Goal: Information Seeking & Learning: Learn about a topic

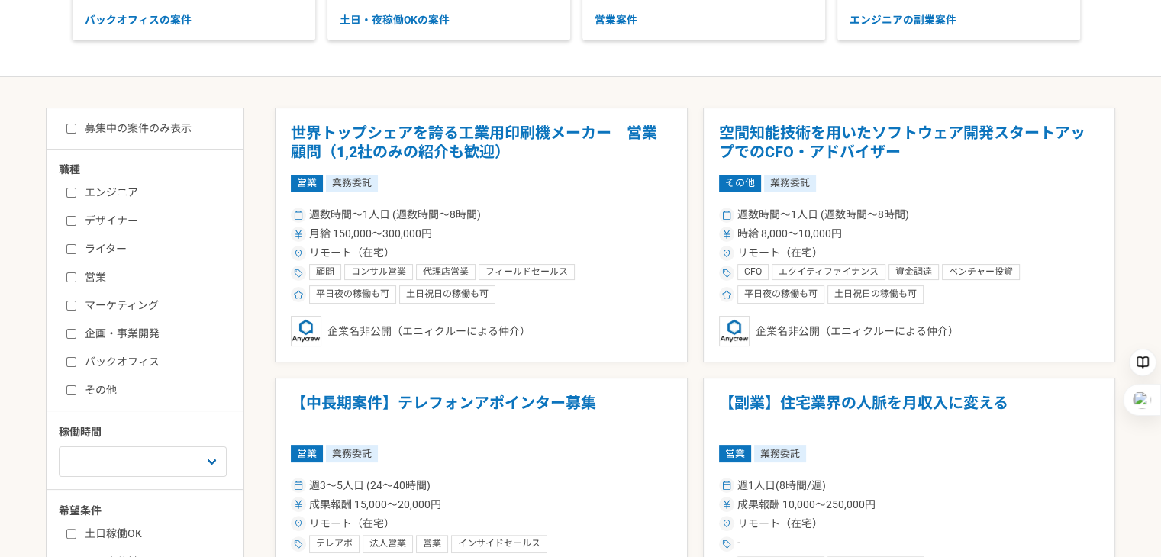
scroll to position [229, 0]
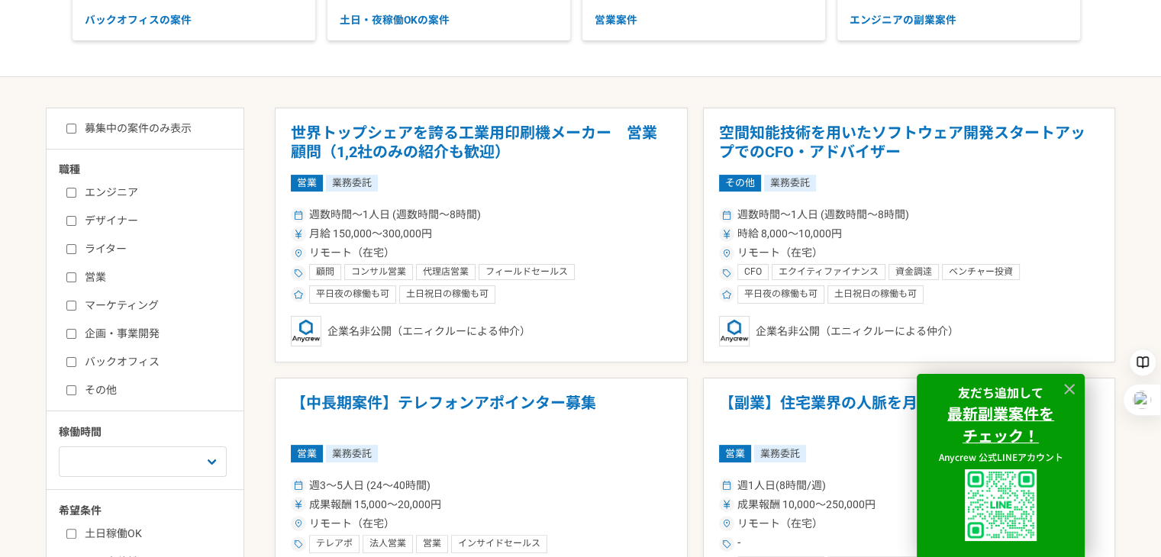
click at [79, 365] on label "バックオフィス" at bounding box center [154, 362] width 176 height 16
click at [76, 365] on input "バックオフィス" at bounding box center [71, 362] width 10 height 10
checkbox input "true"
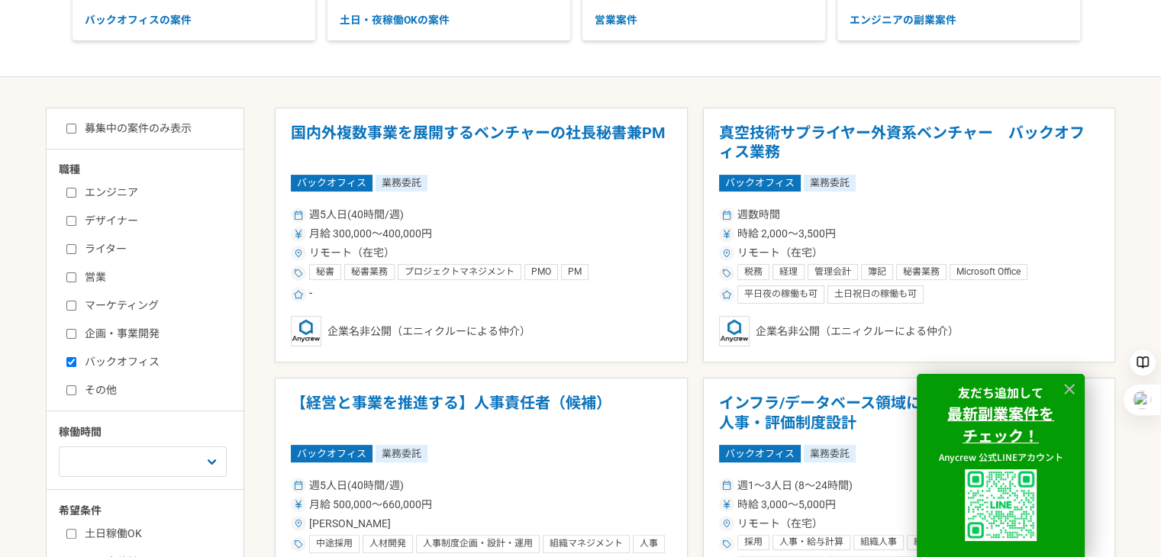
scroll to position [458, 0]
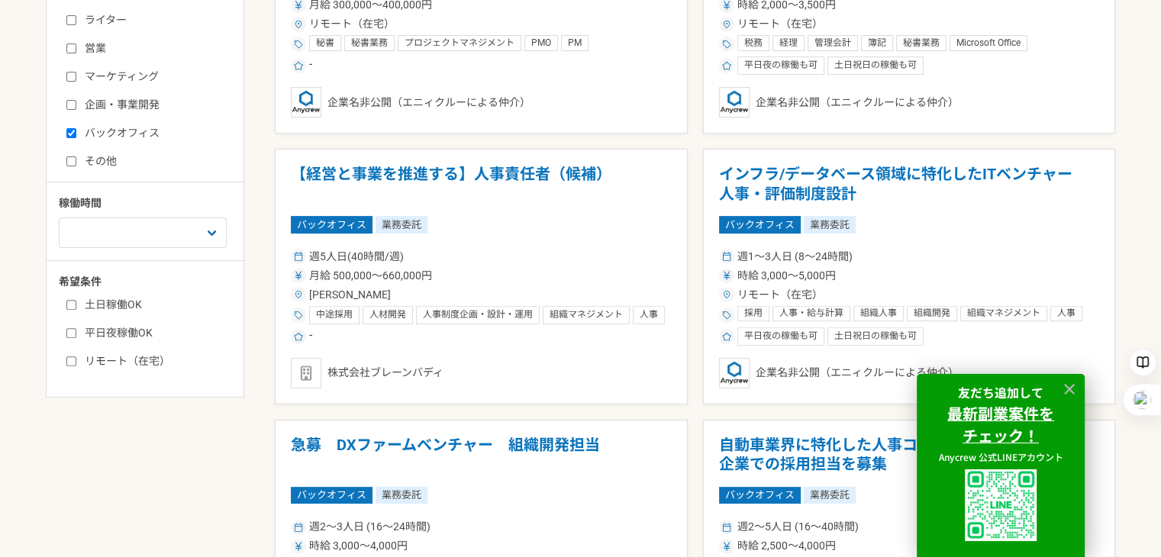
click at [99, 354] on label "リモート（在宅）" at bounding box center [154, 361] width 176 height 16
click at [76, 356] on input "リモート（在宅）" at bounding box center [71, 361] width 10 height 10
checkbox input "true"
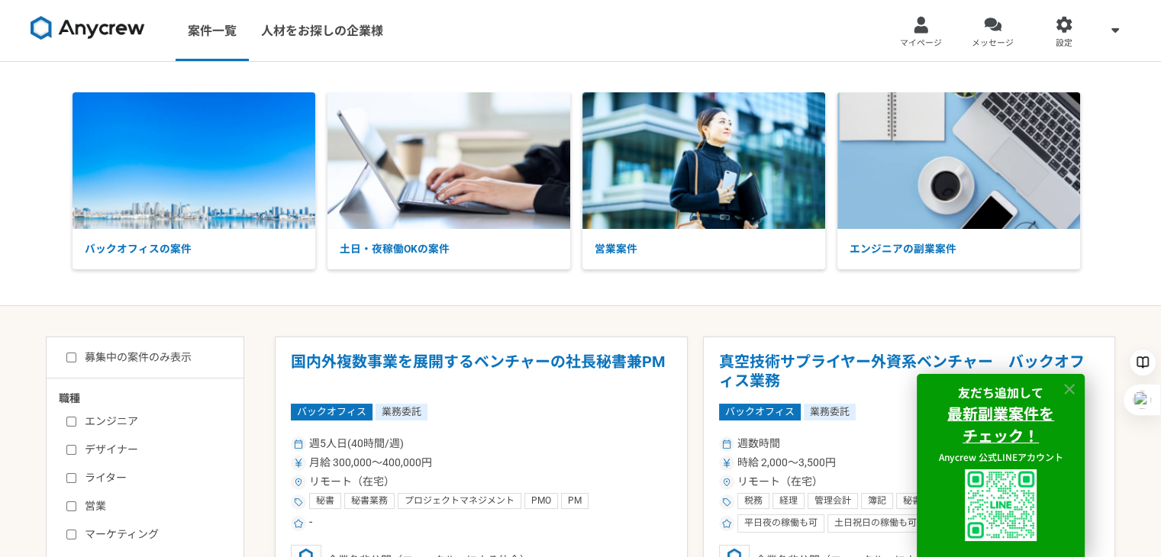
click at [1070, 385] on icon at bounding box center [1070, 390] width 18 height 18
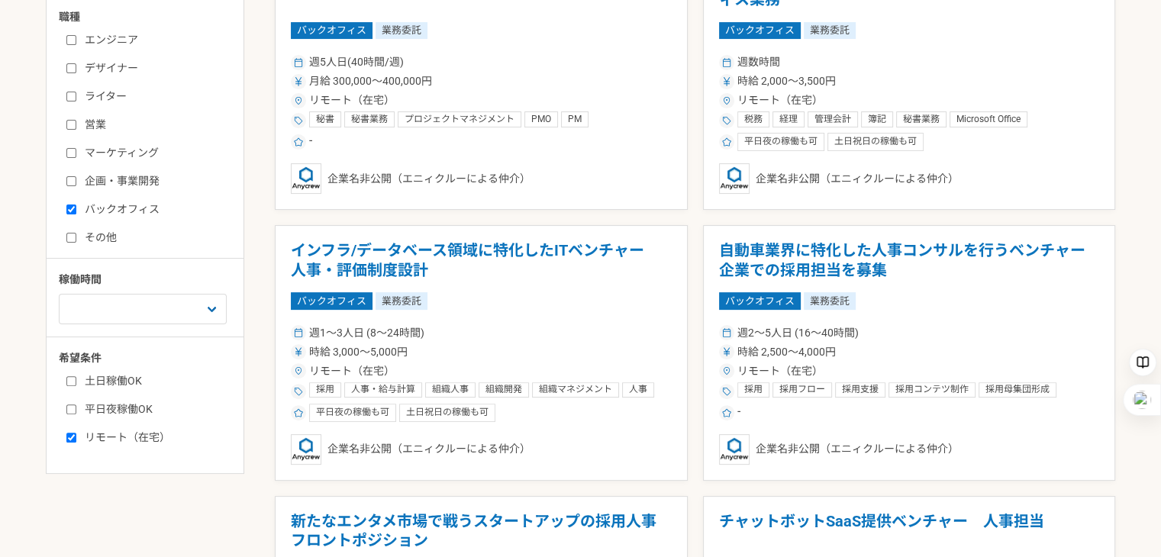
scroll to position [229, 0]
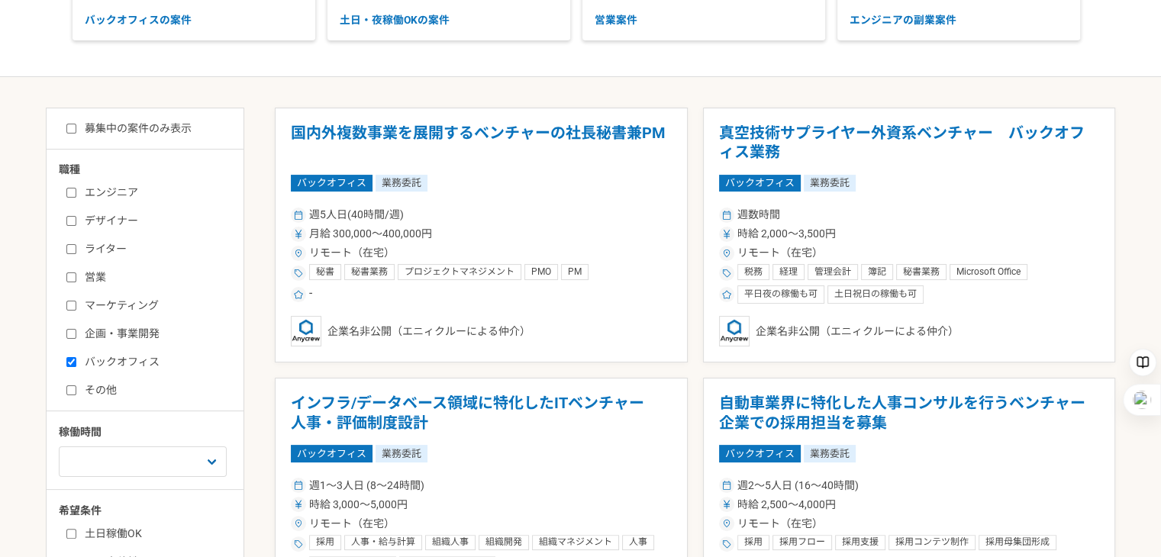
click at [76, 330] on label "企画・事業開発" at bounding box center [154, 334] width 176 height 16
click at [76, 330] on input "企画・事業開発" at bounding box center [71, 334] width 10 height 10
checkbox input "true"
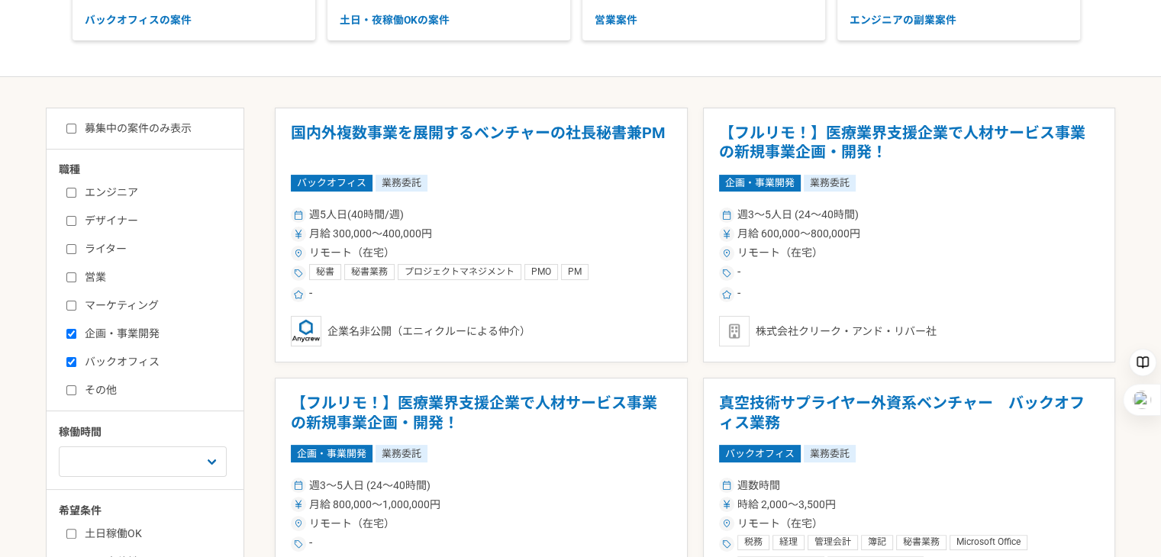
click at [76, 276] on label "営業" at bounding box center [154, 277] width 176 height 16
click at [76, 276] on input "営業" at bounding box center [71, 277] width 10 height 10
checkbox input "true"
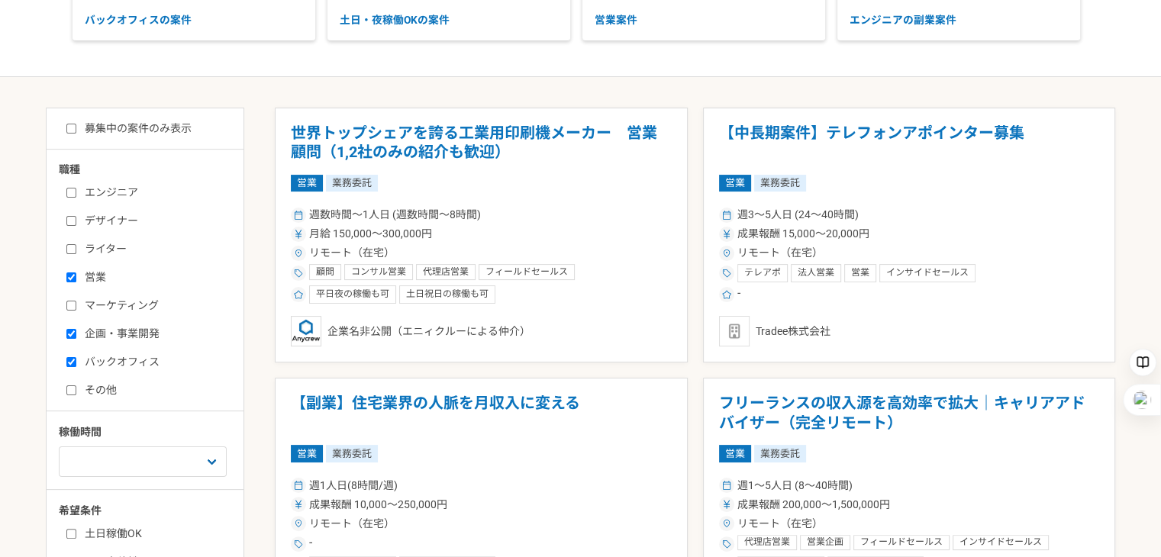
click at [73, 357] on input "バックオフィス" at bounding box center [71, 362] width 10 height 10
checkbox input "false"
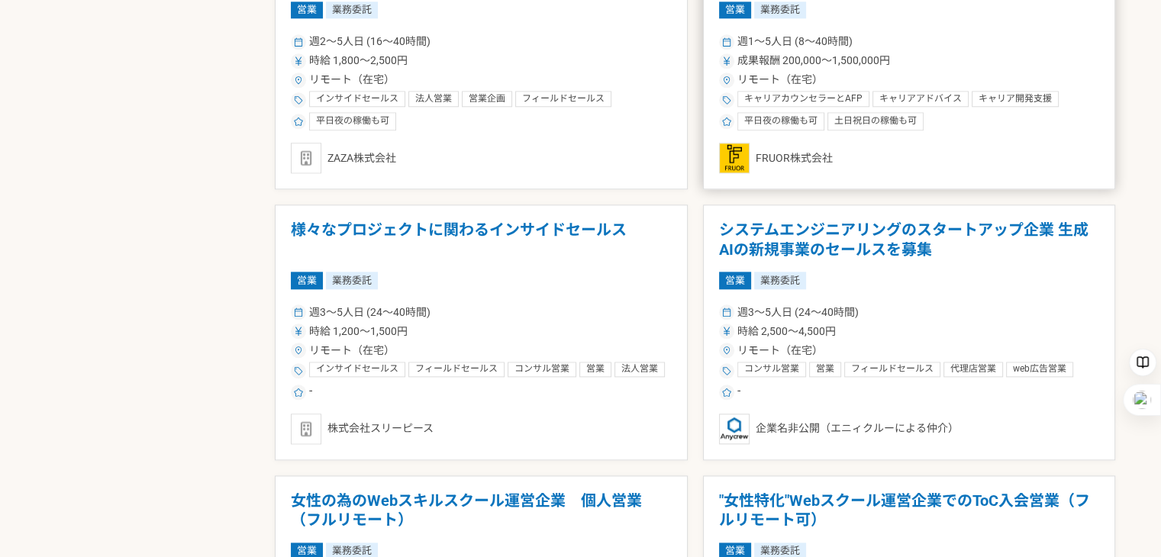
scroll to position [1832, 0]
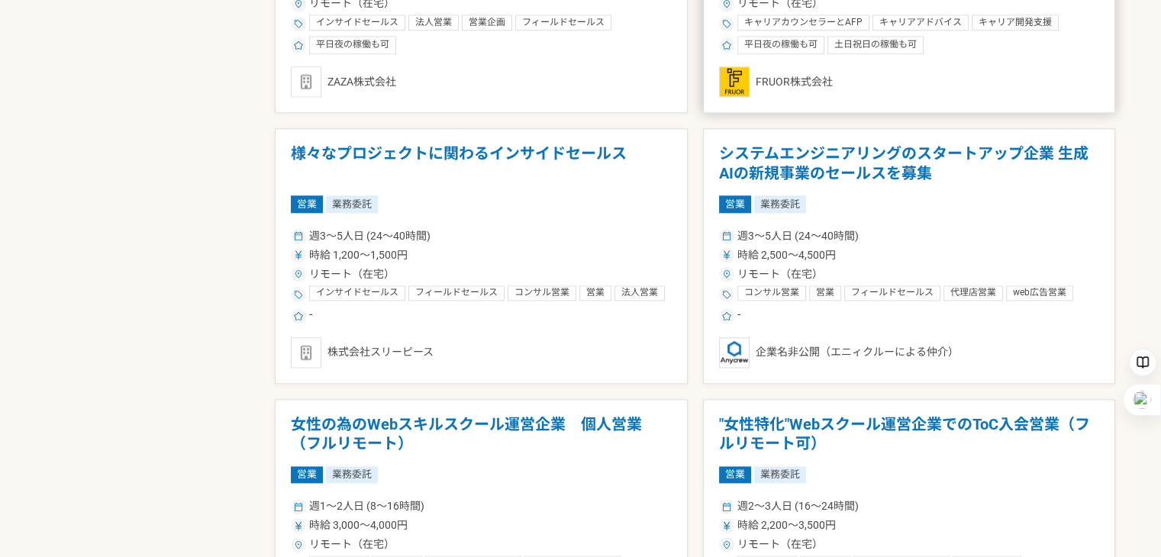
click at [901, 19] on span "キャリアアドバイス" at bounding box center [920, 23] width 82 height 12
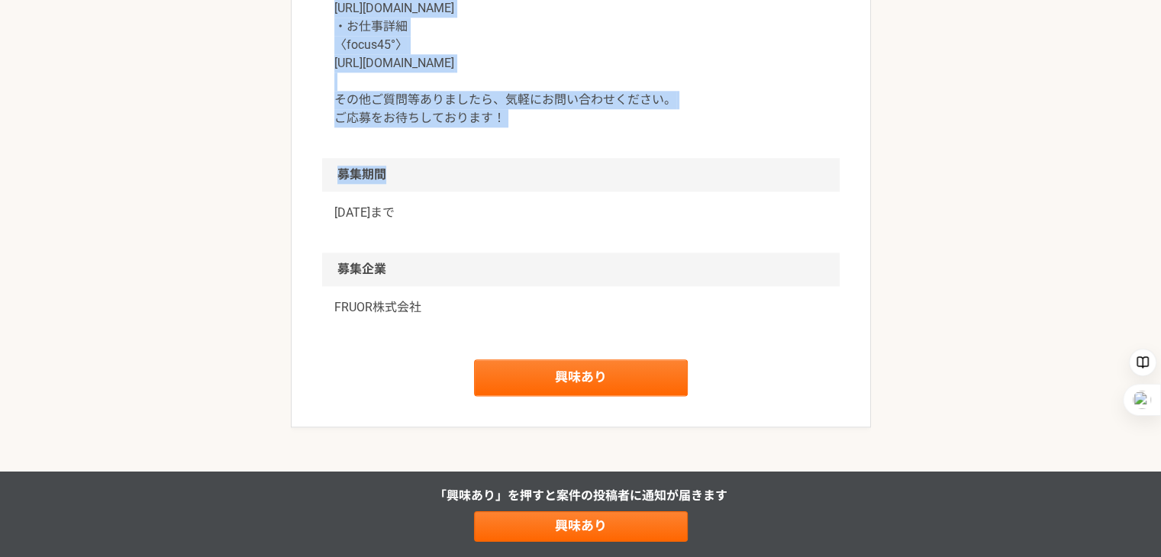
scroll to position [1790, 0]
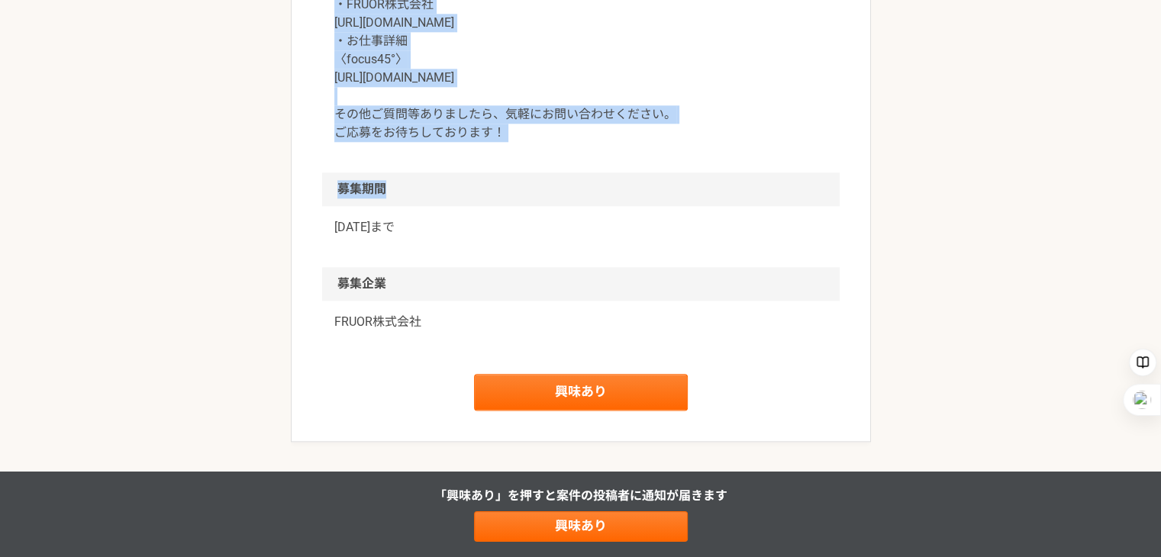
drag, startPoint x: 399, startPoint y: 152, endPoint x: 727, endPoint y: 199, distance: 331.6
copy article "【働く時間・場所も自由】業界最高水準の報酬率を誇るキャリアアドバイザーを募集！ 業務委託 平日夜の稼働も可 土日祝日の稼働も可 FRUOR株式会社 募集職種 …"
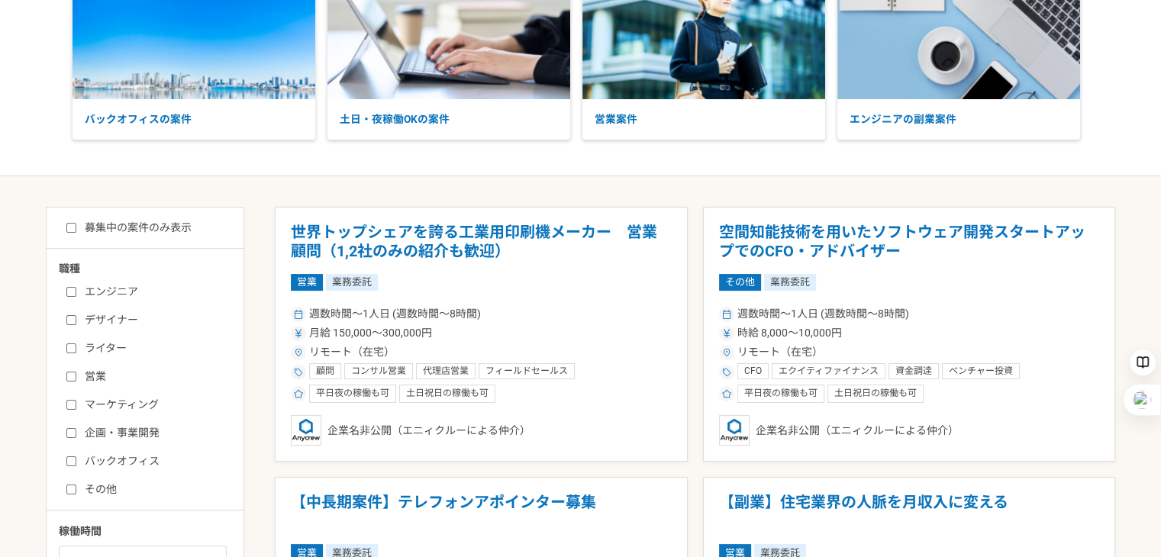
scroll to position [153, 0]
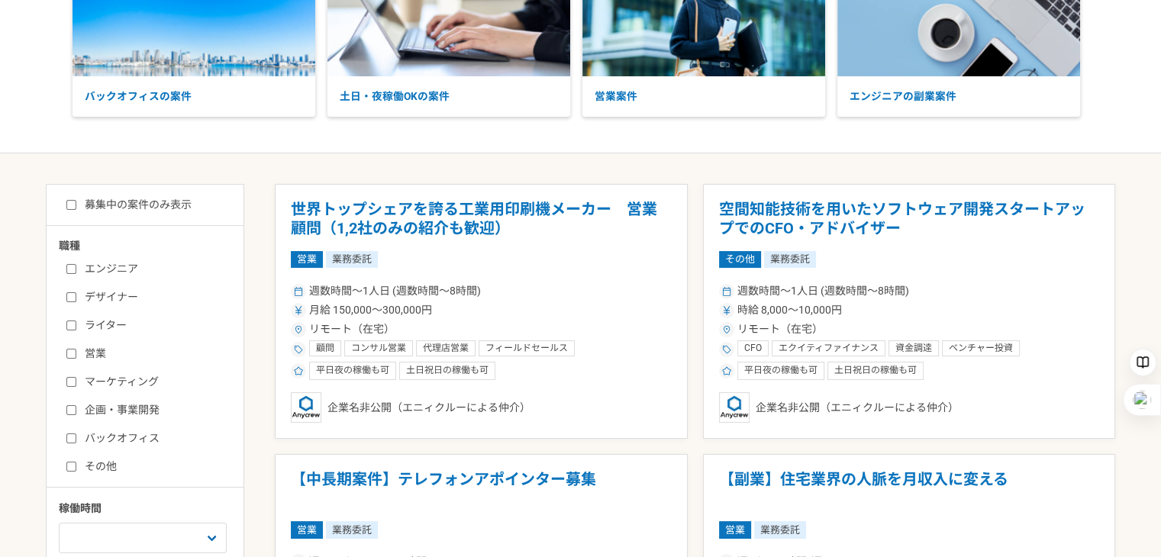
click at [78, 443] on label "バックオフィス" at bounding box center [154, 438] width 176 height 16
click at [76, 443] on input "バックオフィス" at bounding box center [71, 438] width 10 height 10
checkbox input "true"
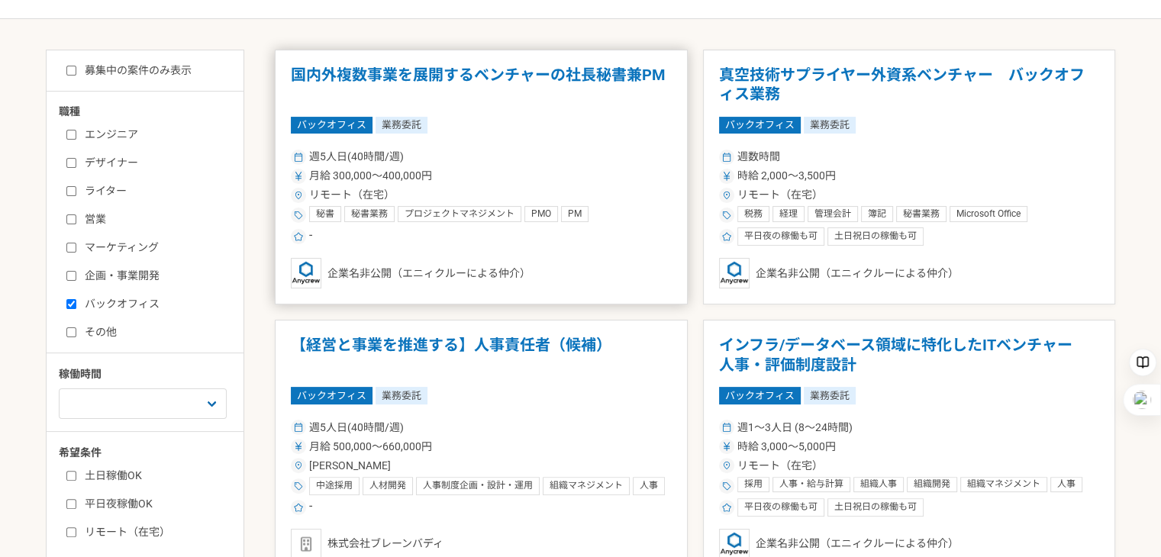
scroll to position [382, 0]
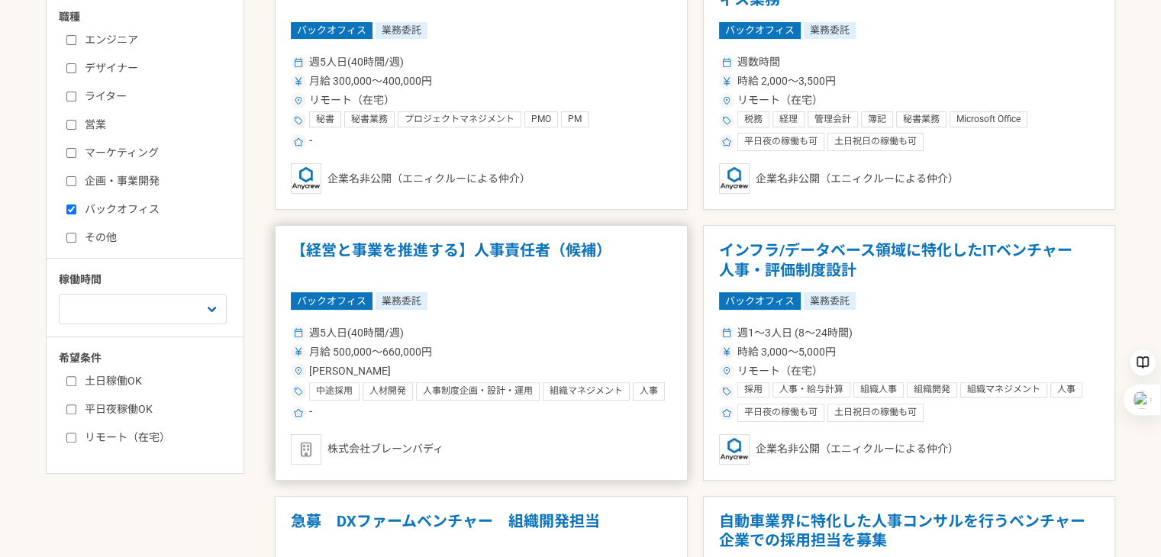
click at [498, 292] on div "バックオフィス 業務委託" at bounding box center [481, 300] width 381 height 17
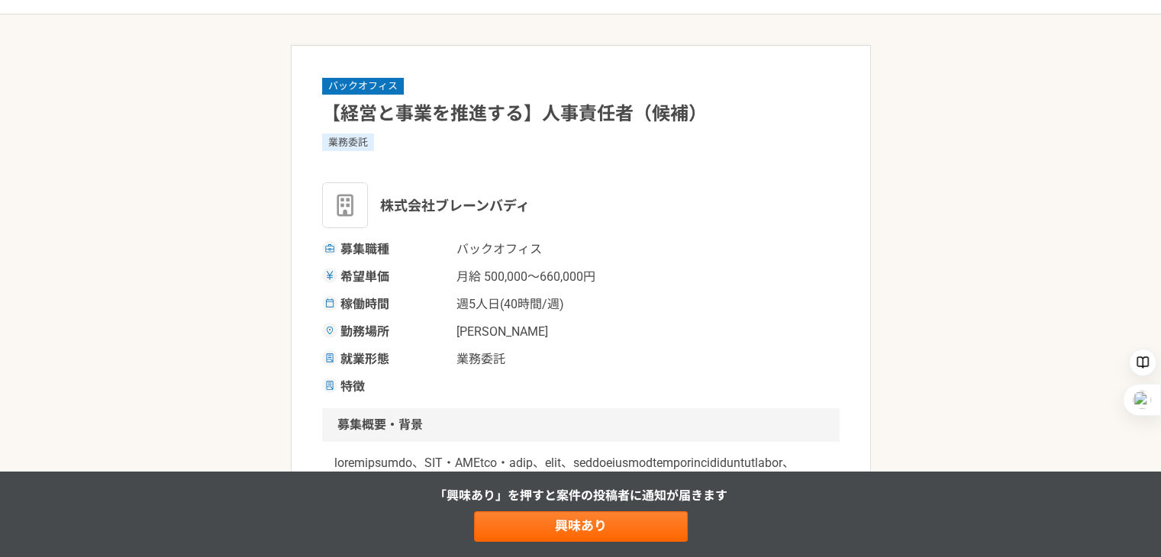
scroll to position [124, 0]
